Goal: Information Seeking & Learning: Learn about a topic

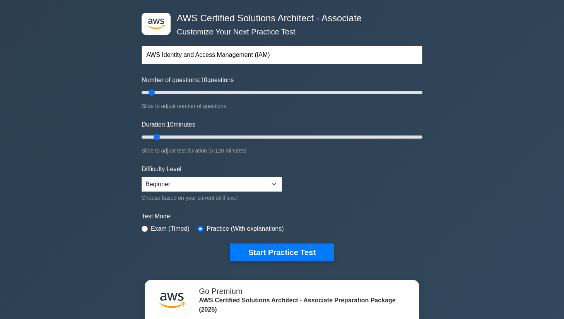
scroll to position [29, 0]
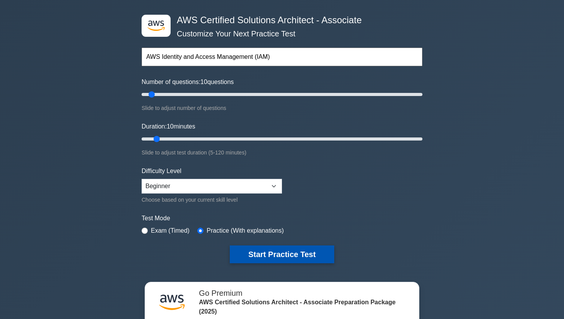
click at [276, 255] on button "Start Practice Test" at bounding box center [282, 254] width 104 height 18
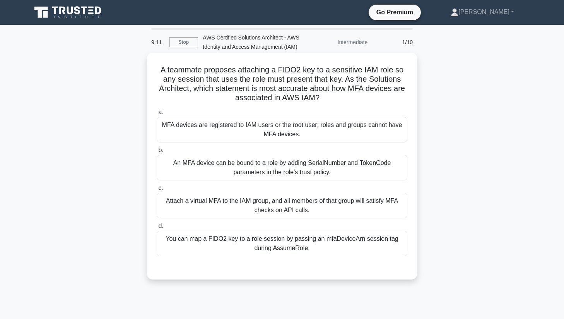
click at [211, 272] on div "A teammate proposes attaching a FIDO2 key to a sensitive IAM role so any sessio…" at bounding box center [282, 166] width 264 height 220
click at [305, 247] on div "You can map a FIDO2 key to a role session by passing an mfaDeviceArn session ta…" at bounding box center [282, 243] width 250 height 26
click at [157, 228] on input "d. You can map a FIDO2 key to a role session by passing an mfaDeviceArn session…" at bounding box center [157, 225] width 0 height 5
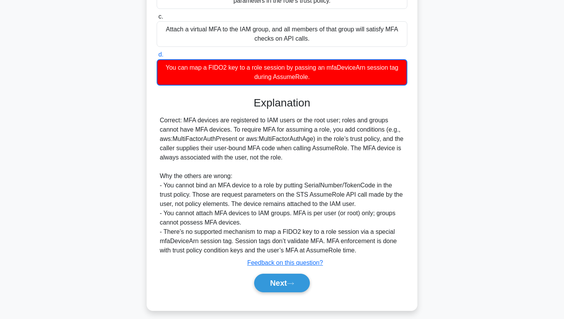
scroll to position [177, 0]
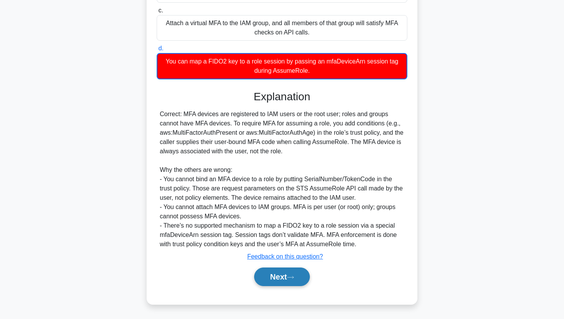
click at [287, 278] on button "Next" at bounding box center [281, 276] width 55 height 19
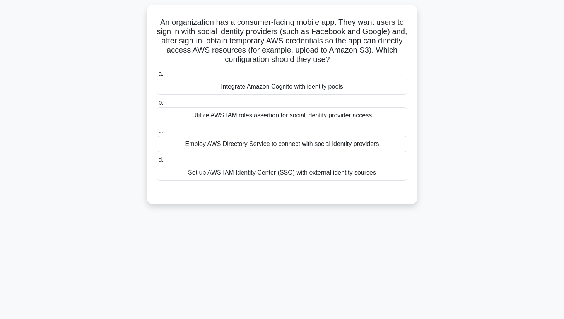
scroll to position [0, 0]
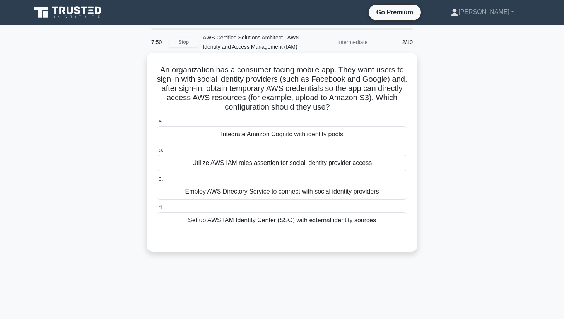
click at [376, 164] on div "Utilize AWS IAM roles assertion for social identity provider access" at bounding box center [282, 163] width 250 height 16
click at [157, 153] on input "b. Utilize AWS IAM roles assertion for social identity provider access" at bounding box center [157, 150] width 0 height 5
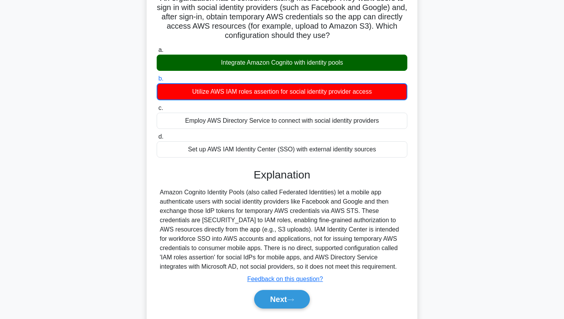
scroll to position [94, 0]
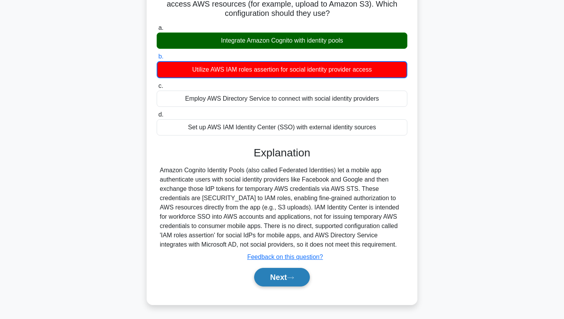
click at [281, 280] on button "Next" at bounding box center [281, 276] width 55 height 19
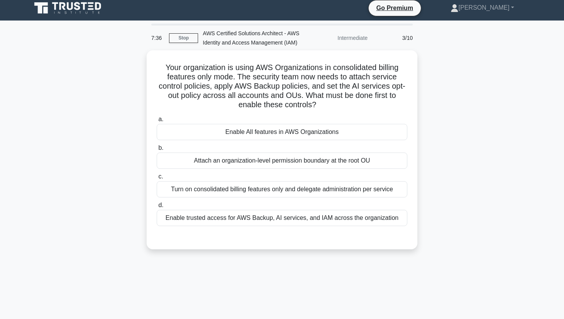
scroll to position [0, 0]
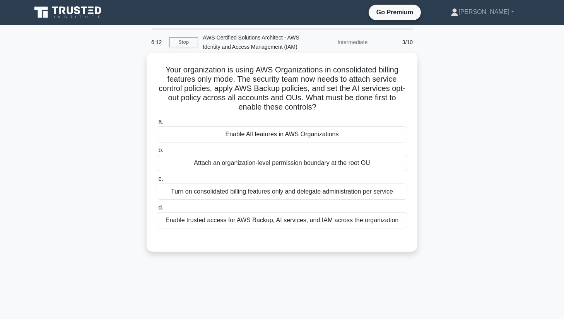
click at [300, 166] on div "Attach an organization-level permission boundary at the root OU" at bounding box center [282, 163] width 250 height 16
click at [157, 153] on input "b. Attach an organization-level permission boundary at the root OU" at bounding box center [157, 150] width 0 height 5
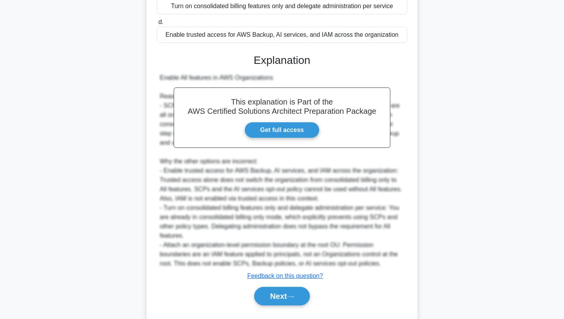
scroll to position [205, 0]
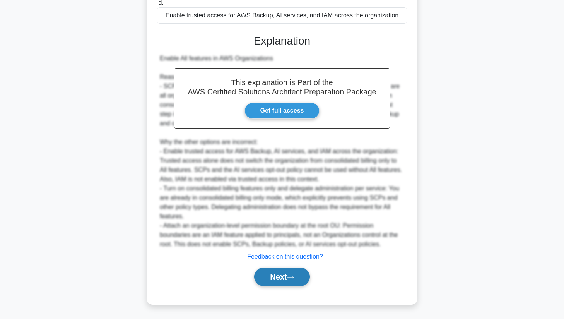
click at [279, 279] on button "Next" at bounding box center [281, 276] width 55 height 19
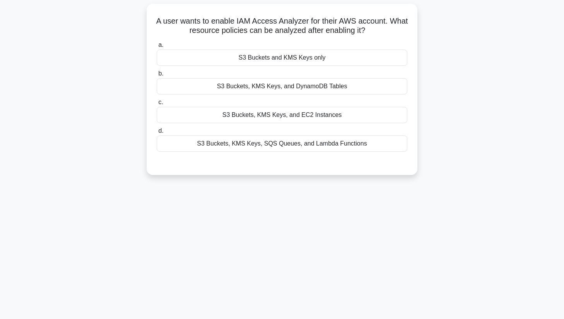
scroll to position [0, 0]
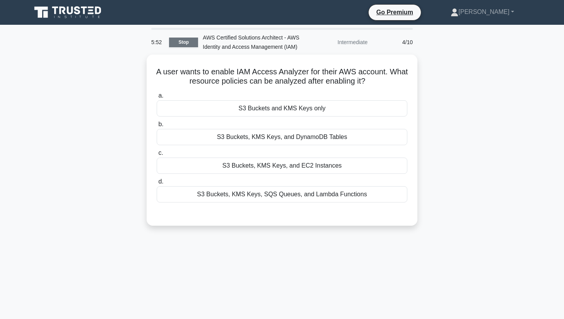
click at [191, 40] on link "Stop" at bounding box center [183, 42] width 29 height 10
